Goal: Find specific page/section: Find specific page/section

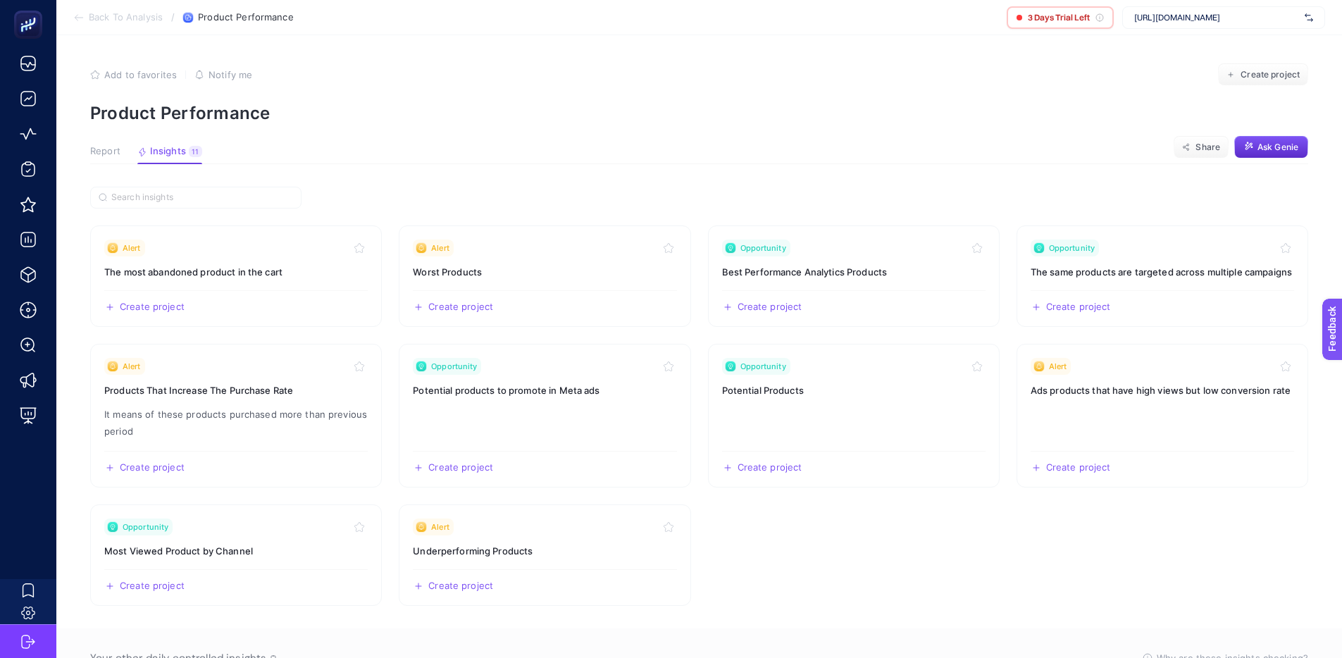
click at [86, 19] on li "Back To Analysis" at bounding box center [117, 17] width 89 height 11
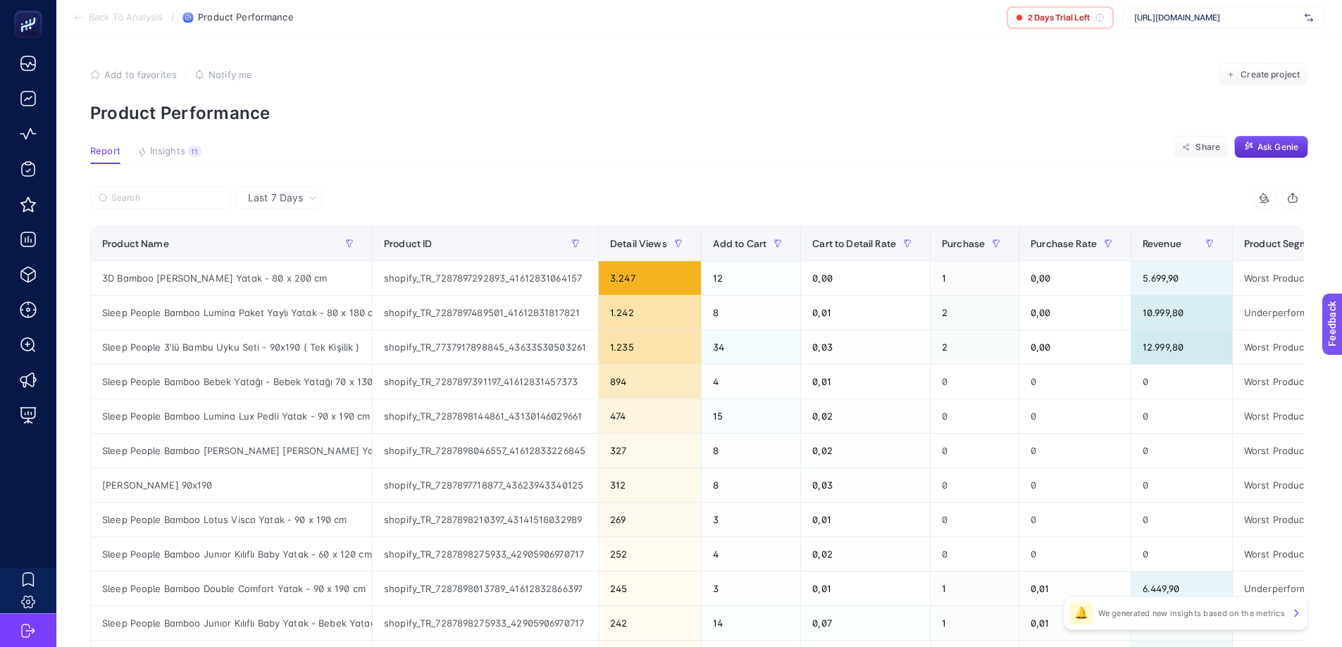
click at [428, 11] on section "Back To Analysis / Product Performance 2 Days Trial Left https://nuvecore.com" at bounding box center [699, 17] width 1286 height 35
drag, startPoint x: 354, startPoint y: 13, endPoint x: 193, endPoint y: 19, distance: 161.5
click at [193, 19] on section "Back To Analysis / Product Performance 2 Days Trial Left https://nuvecore.com" at bounding box center [699, 17] width 1286 height 35
click at [216, 35] on article "Add to favorites false Notify me Create project Product Performance Report Insi…" at bounding box center [699, 585] width 1286 height 1101
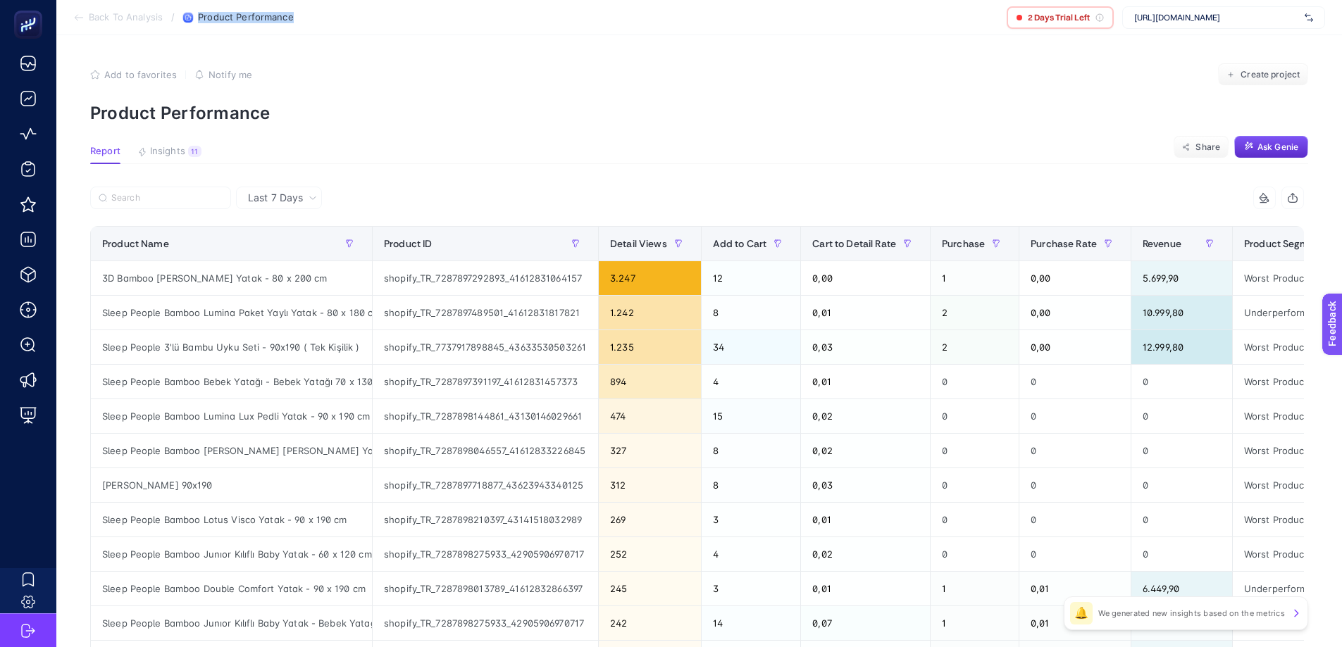
drag, startPoint x: 301, startPoint y: 28, endPoint x: 197, endPoint y: 20, distance: 103.9
click at [197, 20] on section "Back To Analysis / Product Performance 2 Days Trial Left https://nuvecore.com" at bounding box center [699, 17] width 1286 height 35
click at [355, 17] on section "Back To Analysis / Product Performance 2 Days Trial Left https://nuvecore.com" at bounding box center [699, 17] width 1286 height 35
drag, startPoint x: 355, startPoint y: 17, endPoint x: 211, endPoint y: 18, distance: 144.4
click at [210, 18] on section "Back To Analysis / Product Performance 2 Days Trial Left https://nuvecore.com" at bounding box center [699, 17] width 1286 height 35
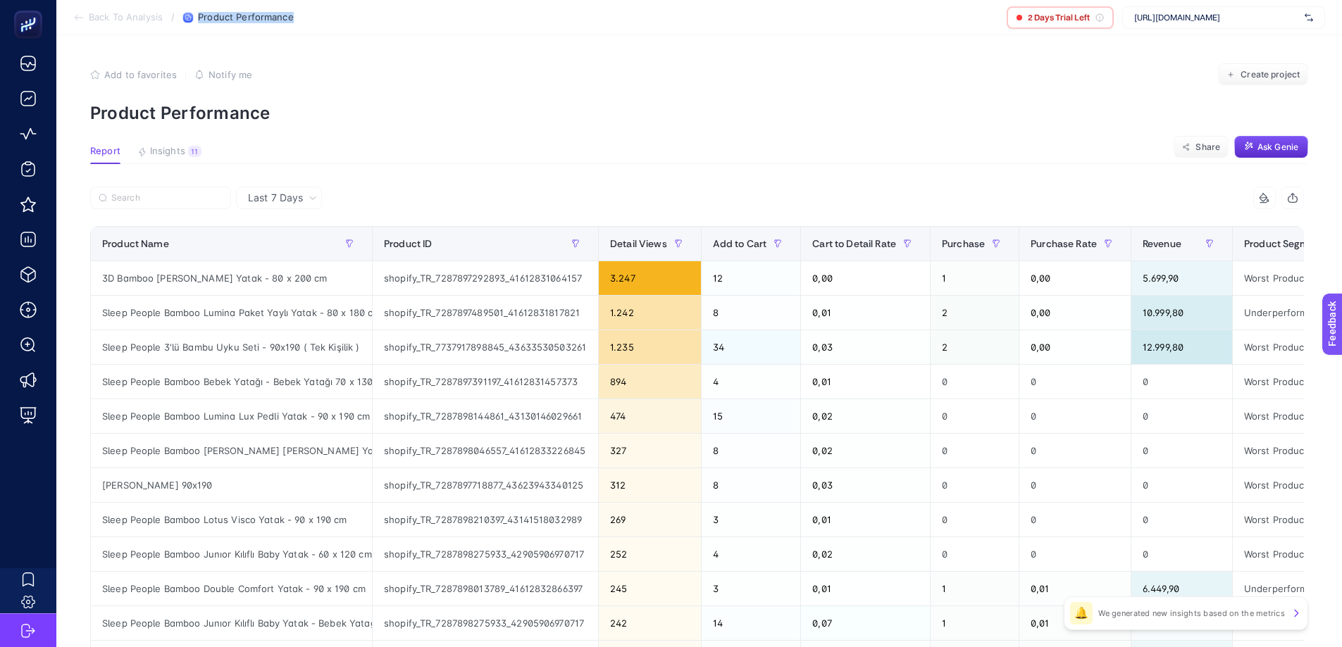
click at [336, 21] on section "Back To Analysis / Product Performance 2 Days Trial Left https://nuvecore.com" at bounding box center [699, 17] width 1286 height 35
click at [689, 51] on article "Add to favorites false Notify me Create project Product Performance Report Insi…" at bounding box center [699, 585] width 1286 height 1101
click at [390, 22] on section "Back To Analysis / Product Performance 2 Days Trial Left https://nuvecore.com" at bounding box center [699, 17] width 1286 height 35
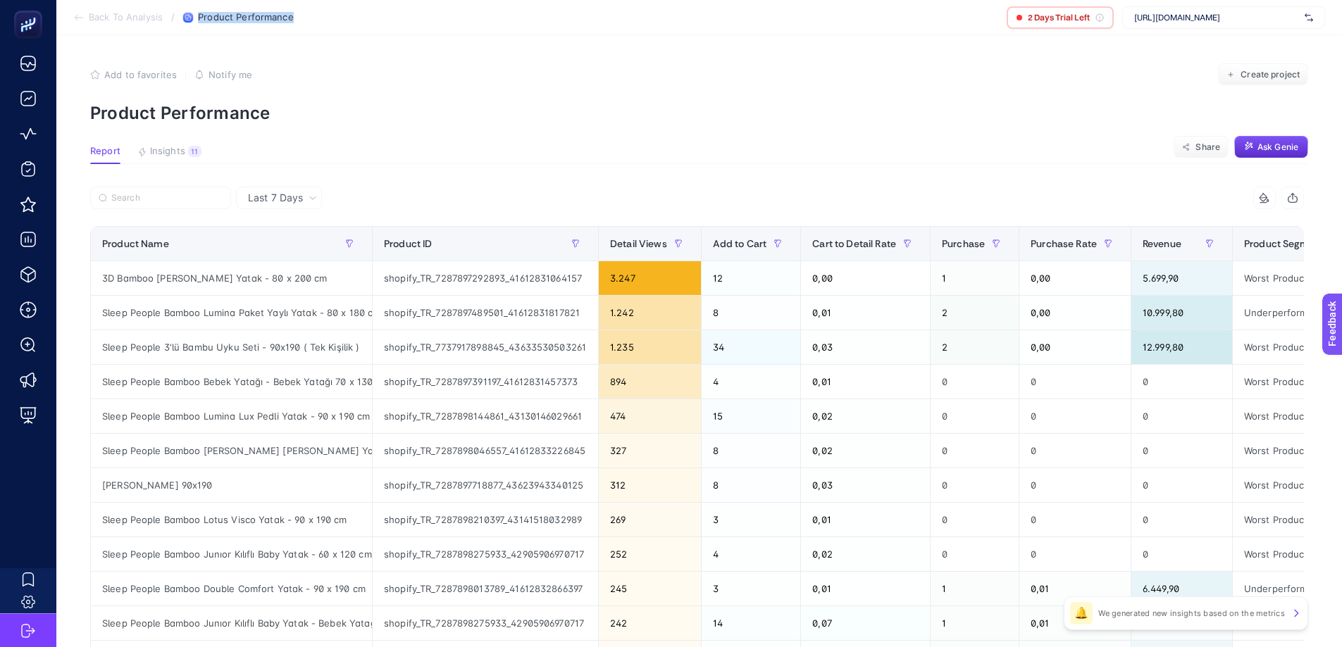
click at [508, 22] on section "Back To Analysis / Product Performance 2 Days Trial Left https://nuvecore.com" at bounding box center [699, 17] width 1286 height 35
click at [326, 8] on section "Back To Analysis / Product Performance 2 Days Trial Left https://nuvecore.com" at bounding box center [699, 17] width 1286 height 35
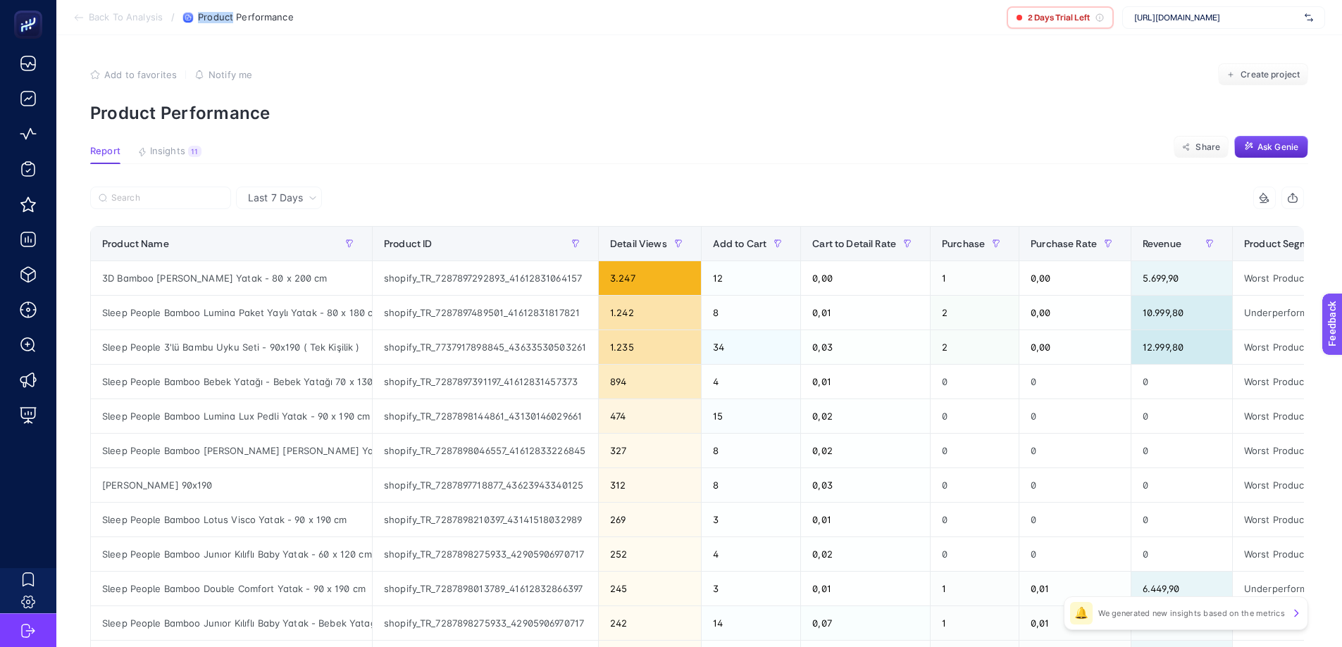
click at [326, 8] on section "Back To Analysis / Product Performance 2 Days Trial Left https://nuvecore.com" at bounding box center [699, 17] width 1286 height 35
click at [385, 29] on section "Back To Analysis / Product Performance 2 Days Trial Left https://nuvecore.com" at bounding box center [699, 17] width 1286 height 35
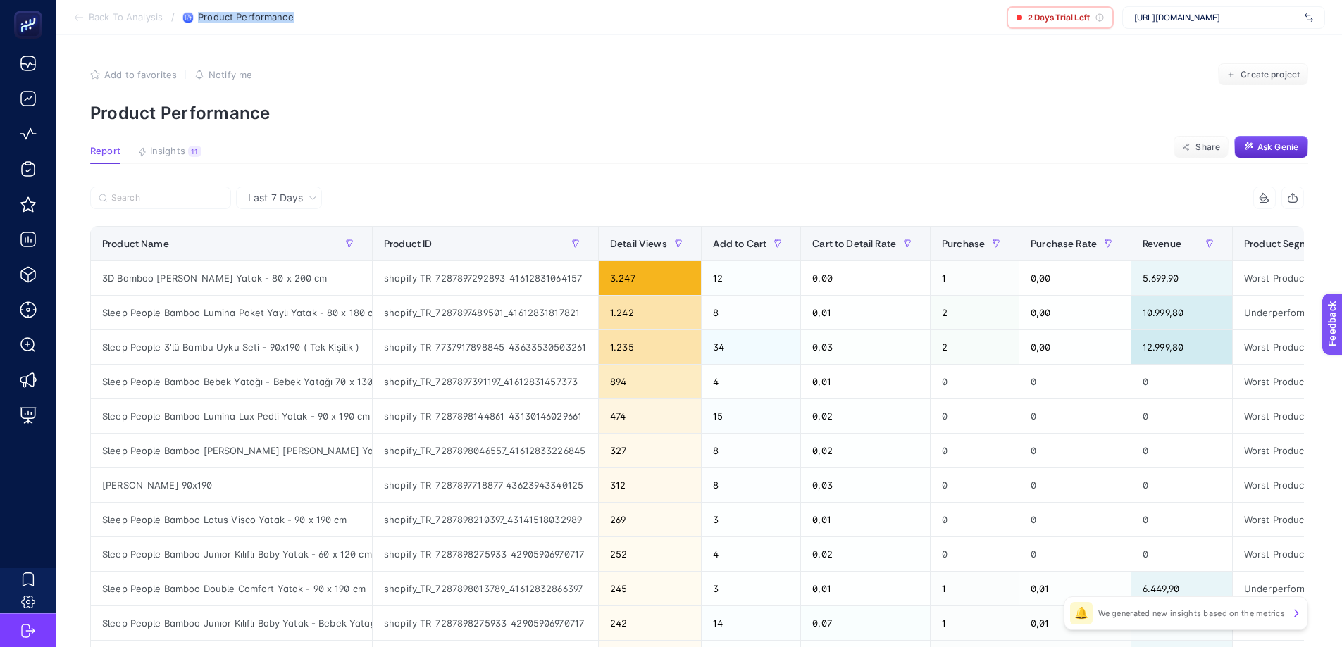
click at [392, 20] on section "Back To Analysis / Product Performance 2 Days Trial Left https://nuvecore.com" at bounding box center [699, 17] width 1286 height 35
click at [1071, 10] on div "2 Days Trial Left" at bounding box center [1060, 17] width 107 height 23
click at [1084, 16] on span "2 Days Trial Left" at bounding box center [1059, 17] width 62 height 11
click at [1108, 24] on div "2 Days Trial Left" at bounding box center [1060, 17] width 107 height 23
click at [678, 89] on section "Add to favorites false Notify me Create project Product Performance" at bounding box center [699, 93] width 1218 height 60
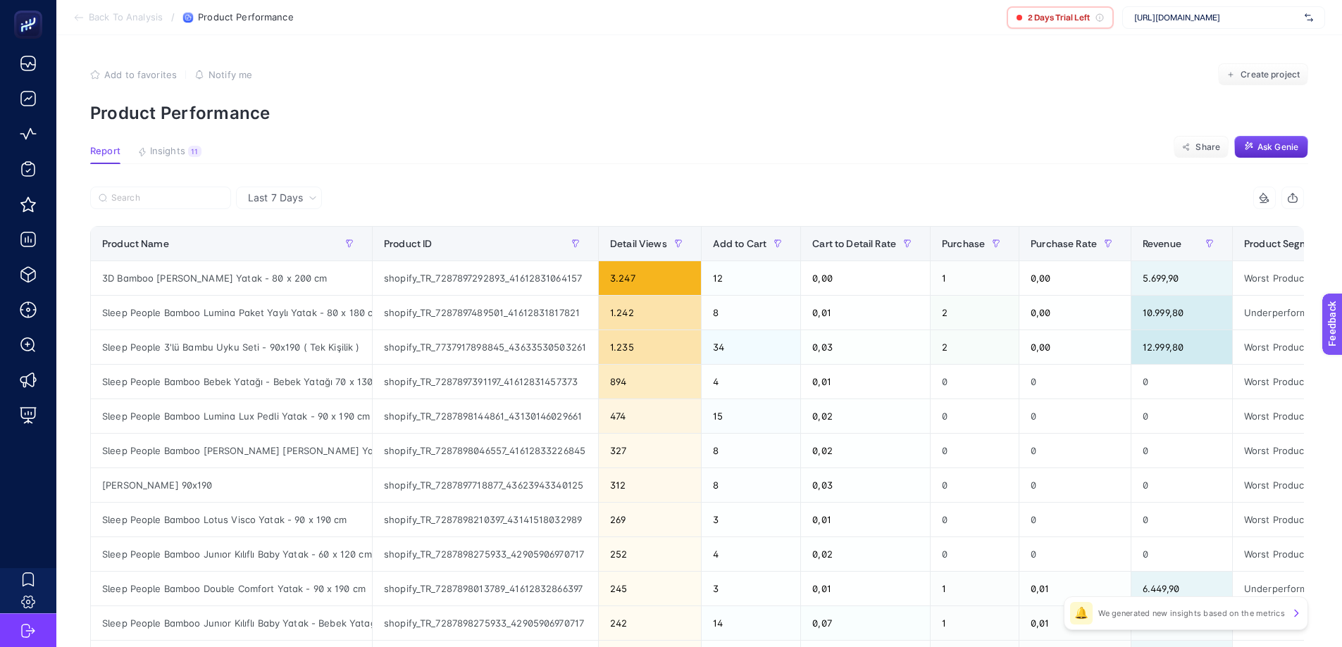
click at [927, 33] on section "Back To Analysis / Product Performance 2 Days Trial Left https://nuvecore.com" at bounding box center [699, 17] width 1286 height 35
click at [626, 130] on article "Add to favorites false Notify me Create project Product Performance Report Insi…" at bounding box center [699, 585] width 1286 height 1101
click at [182, 149] on span "Insights" at bounding box center [167, 151] width 35 height 11
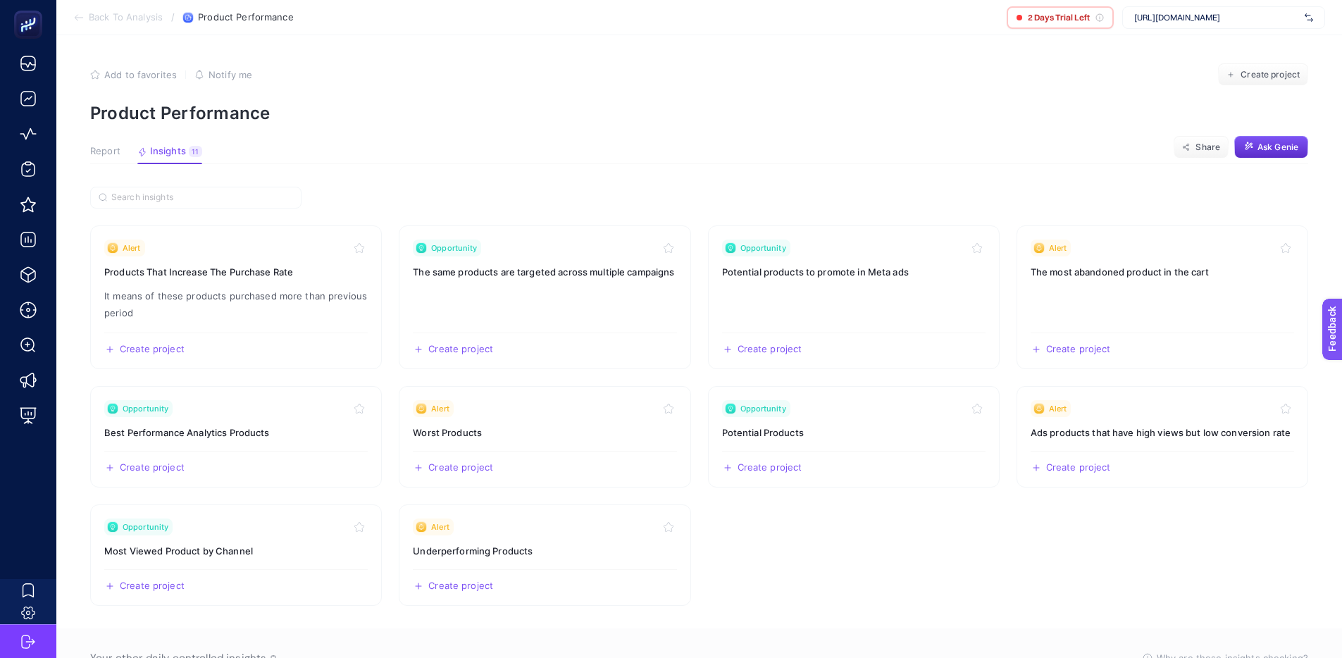
click at [111, 152] on span "Report" at bounding box center [105, 151] width 30 height 11
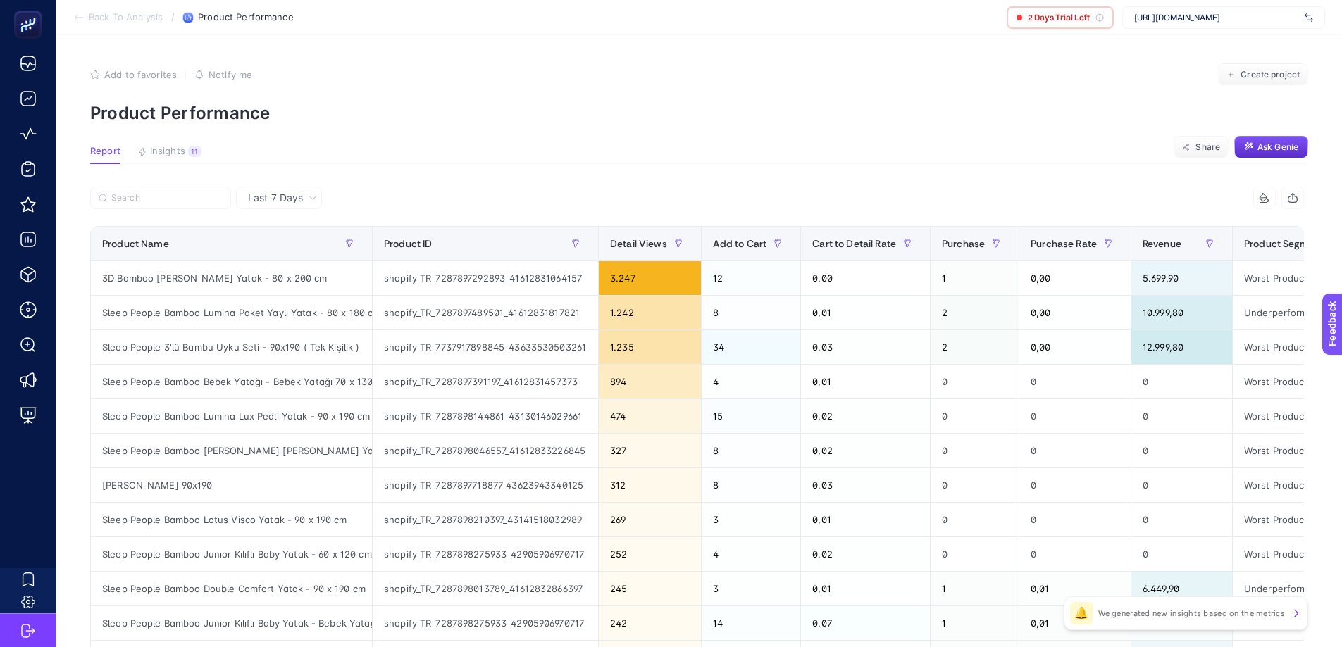
click at [109, 149] on span "Report" at bounding box center [105, 151] width 30 height 11
click at [129, 14] on span "Back To Analysis" at bounding box center [126, 17] width 74 height 11
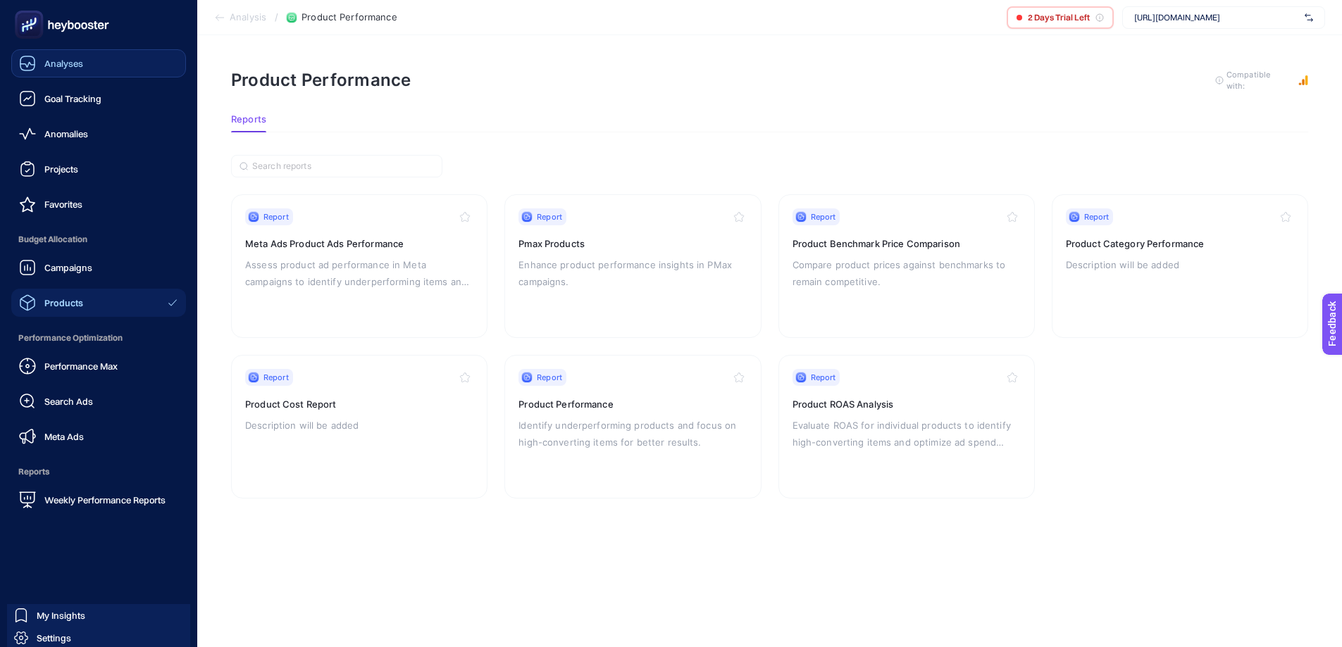
click at [49, 63] on span "Analyses" at bounding box center [63, 63] width 39 height 11
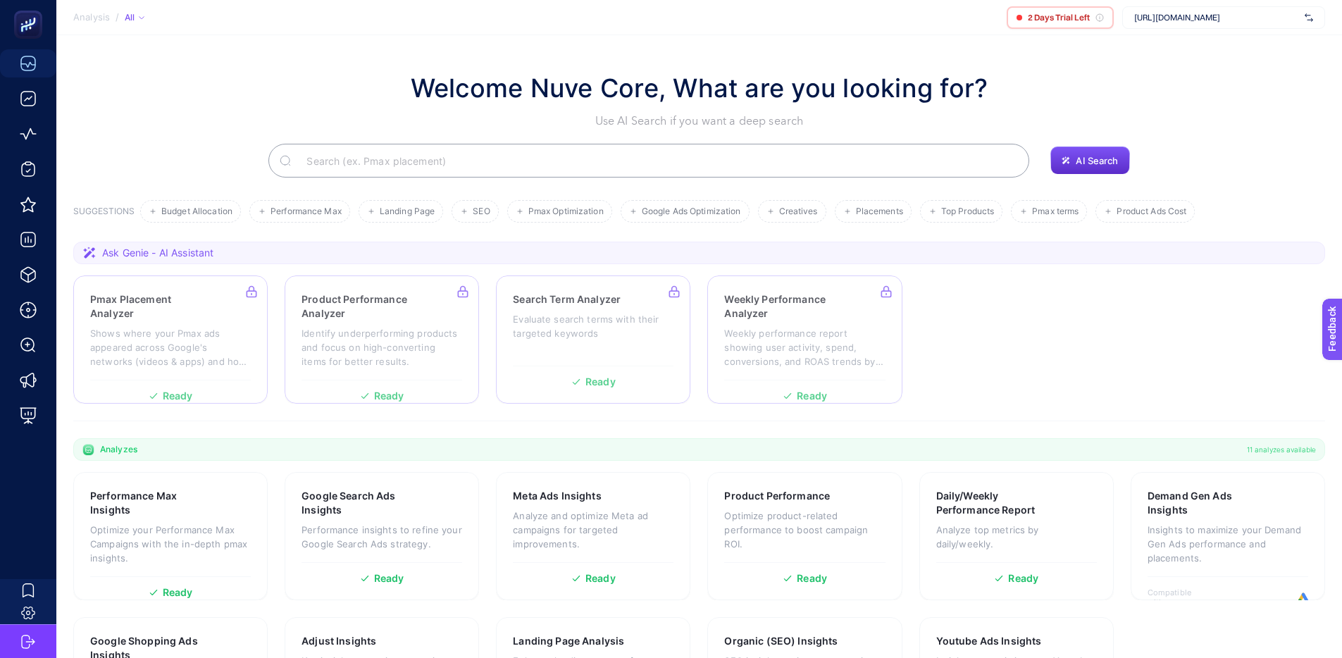
click at [1146, 323] on section "Pmax Placement Analyzer Shows where your Pmax ads appeared across Google's netw…" at bounding box center [699, 339] width 1252 height 128
click at [1128, 70] on div "Welcome Nuve Core, What are you looking for? Use AI Search if you want a deep s…" at bounding box center [699, 99] width 1252 height 61
click at [1031, 322] on section "Pmax Placement Analyzer Shows where your Pmax ads appeared across Google's netw…" at bounding box center [699, 339] width 1252 height 128
click at [1096, 371] on section "Pmax Placement Analyzer Shows where your Pmax ads appeared across Google's netw…" at bounding box center [699, 339] width 1252 height 128
